Goal: Task Accomplishment & Management: Manage account settings

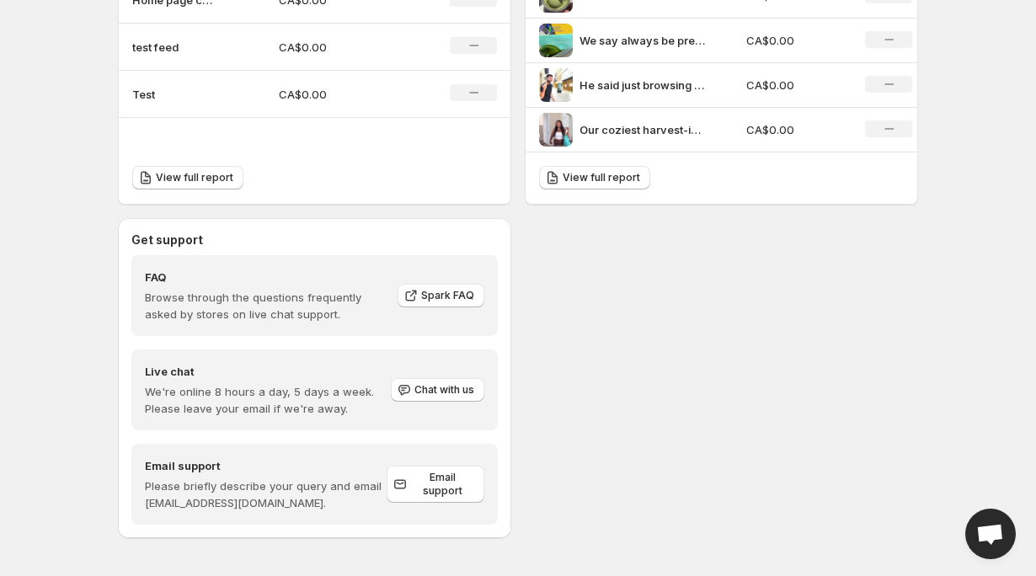
scroll to position [715, 0]
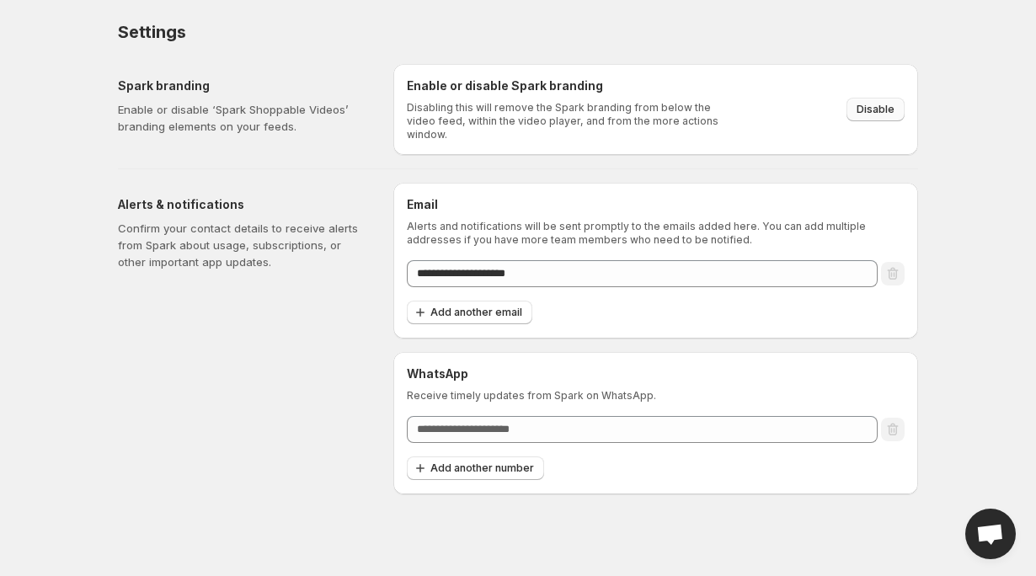
click at [887, 103] on span "Disable" at bounding box center [876, 109] width 38 height 13
click at [862, 104] on span "Disable" at bounding box center [876, 109] width 38 height 13
click at [167, 289] on div "Alerts & notifications Confirm your contact details to receive alerts from Spar…" at bounding box center [249, 339] width 262 height 312
click at [164, 323] on div "Alerts & notifications Confirm your contact details to receive alerts from Spar…" at bounding box center [249, 339] width 262 height 312
click at [395, 3] on div "Settings. This page is ready Settings" at bounding box center [518, 32] width 800 height 64
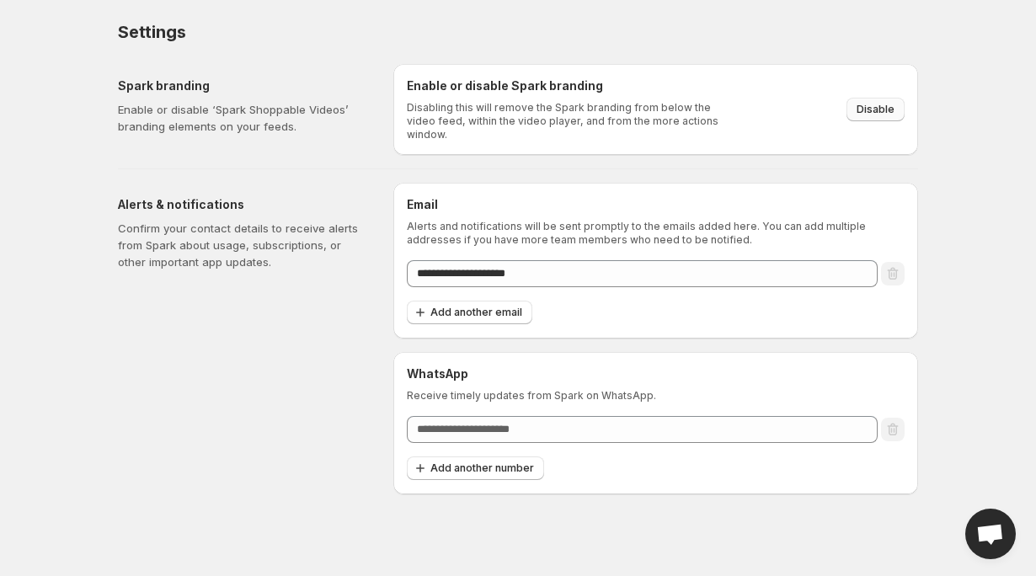
click at [864, 105] on span "Disable" at bounding box center [876, 109] width 38 height 13
click at [880, 110] on button "Disable" at bounding box center [875, 110] width 58 height 24
